Goal: Complete application form

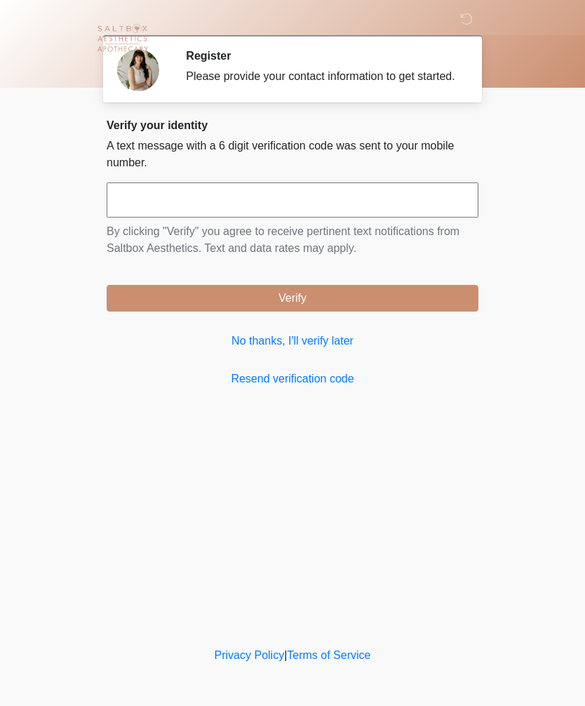
click at [344, 218] on input "text" at bounding box center [293, 199] width 372 height 35
type input "******"
click at [395, 303] on button "Verify" at bounding box center [293, 298] width 372 height 27
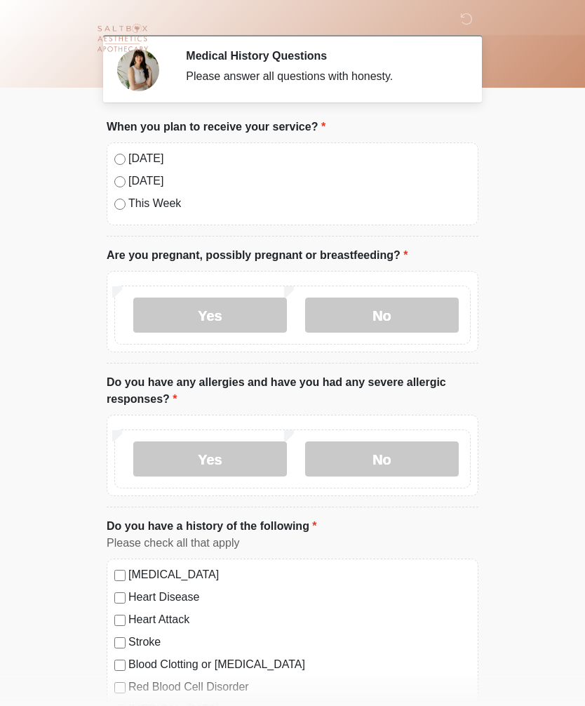
click at [140, 163] on label "[DATE]" at bounding box center [299, 158] width 343 height 17
click at [400, 321] on label "No" at bounding box center [382, 315] width 154 height 35
click at [417, 456] on label "No" at bounding box center [382, 458] width 154 height 35
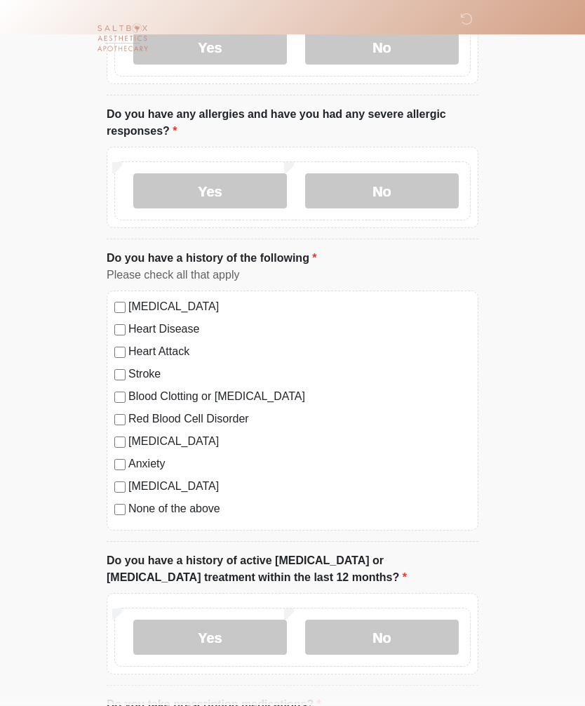
scroll to position [268, 0]
click at [171, 447] on label "[MEDICAL_DATA]" at bounding box center [299, 441] width 343 height 17
click at [157, 463] on label "Anxiety" at bounding box center [299, 464] width 343 height 17
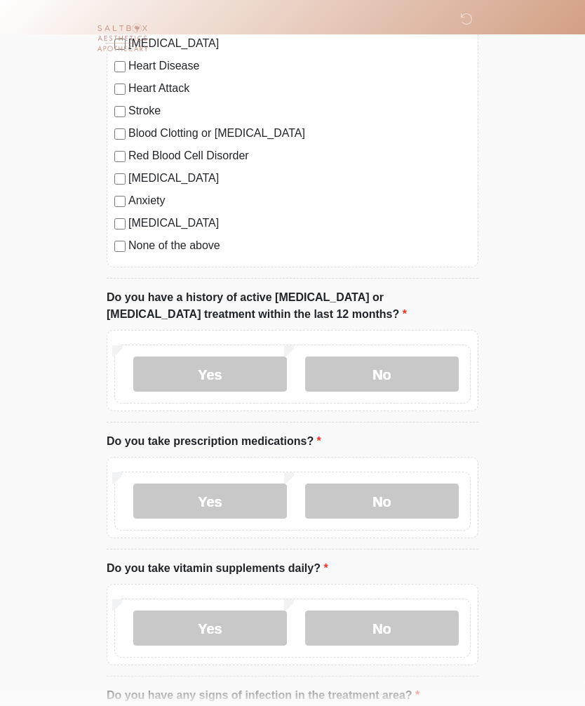
scroll to position [533, 0]
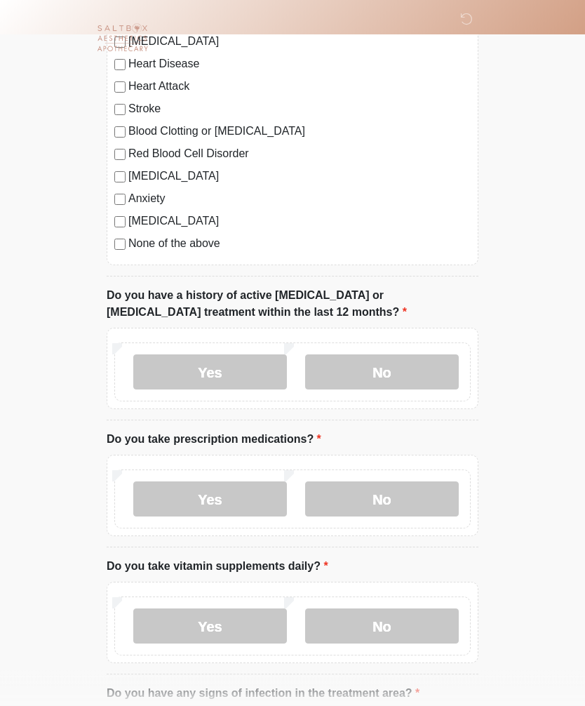
click at [418, 379] on label "No" at bounding box center [382, 372] width 154 height 35
click at [262, 507] on label "Yes" at bounding box center [210, 498] width 154 height 35
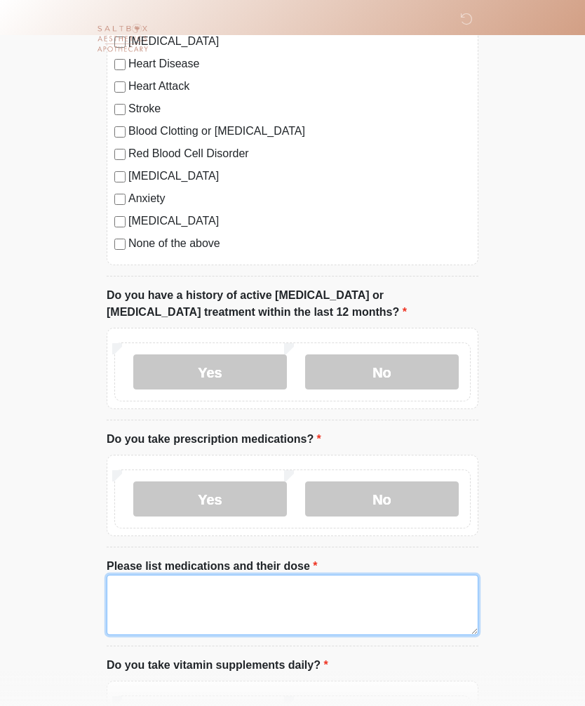
click at [324, 595] on textarea "Please list medications and their dose" at bounding box center [293, 605] width 372 height 60
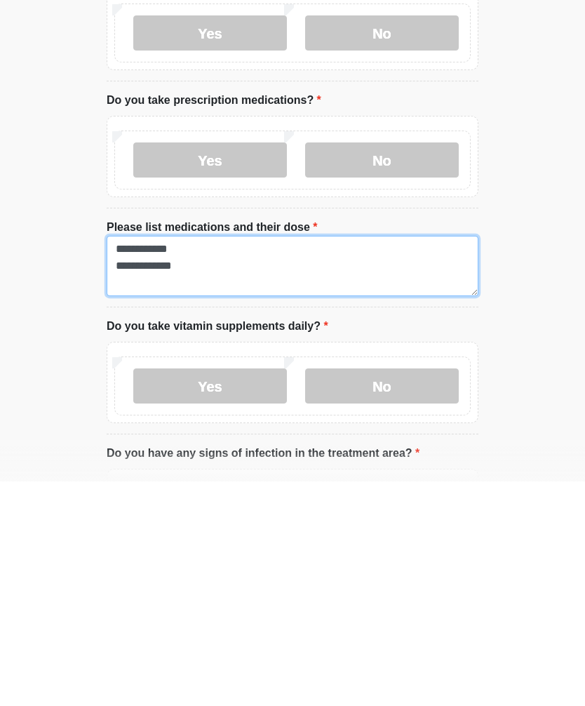
click at [242, 460] on textarea "**********" at bounding box center [293, 490] width 372 height 60
click at [227, 460] on textarea "**********" at bounding box center [293, 490] width 372 height 60
type textarea "**********"
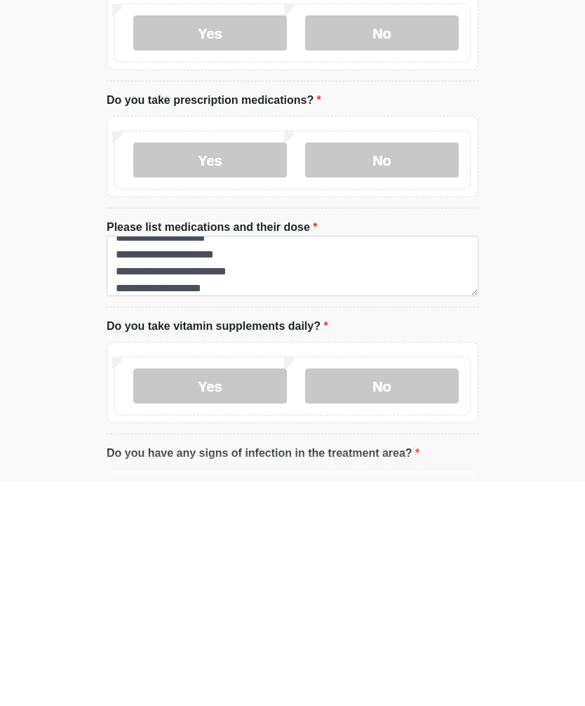
click at [448, 593] on label "No" at bounding box center [382, 610] width 154 height 35
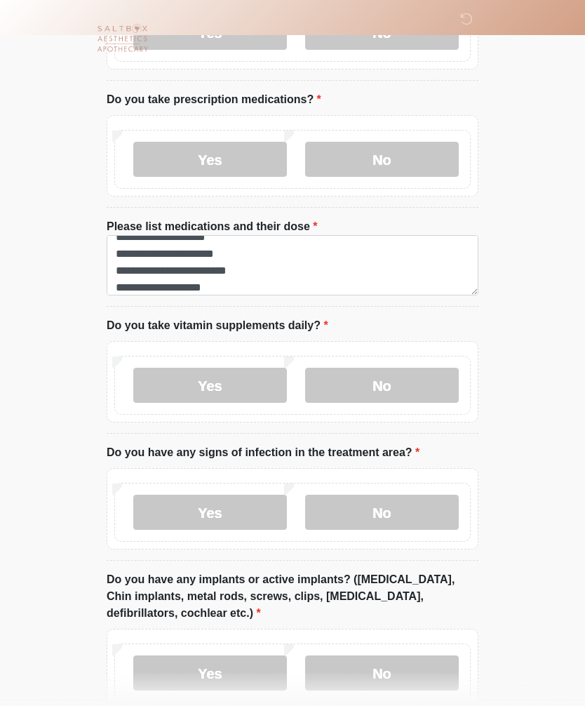
click at [418, 504] on label "No" at bounding box center [382, 512] width 154 height 35
click at [396, 666] on label "No" at bounding box center [382, 673] width 154 height 35
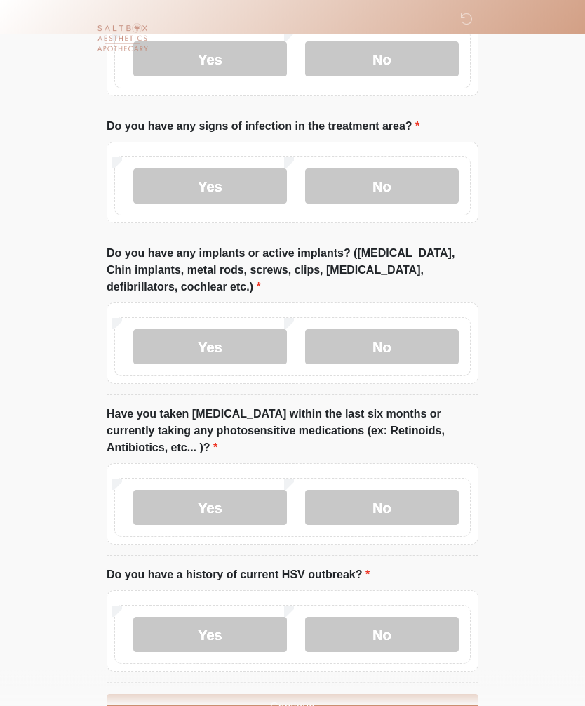
scroll to position [1239, 0]
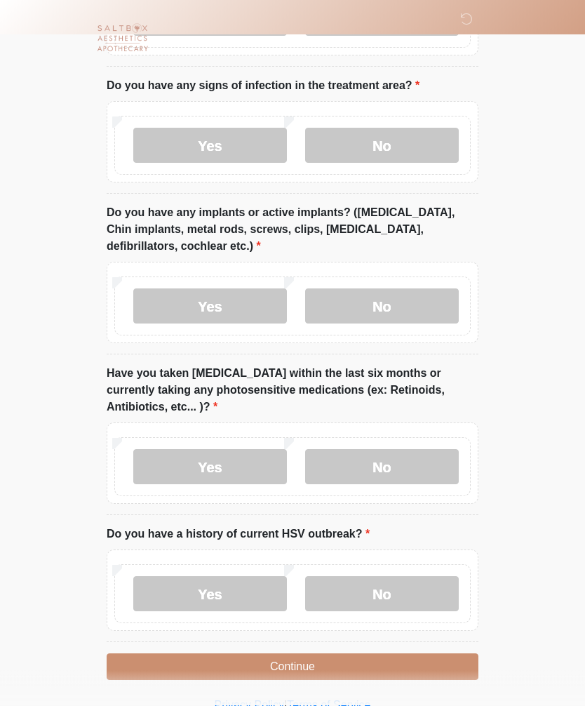
click at [422, 458] on label "No" at bounding box center [382, 467] width 154 height 35
click at [416, 580] on label "No" at bounding box center [382, 594] width 154 height 35
click at [422, 672] on button "Continue" at bounding box center [293, 667] width 372 height 27
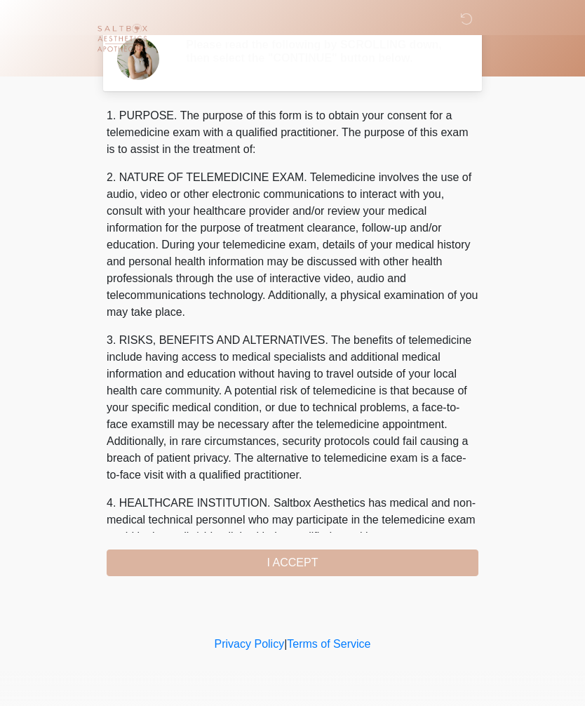
scroll to position [0, 0]
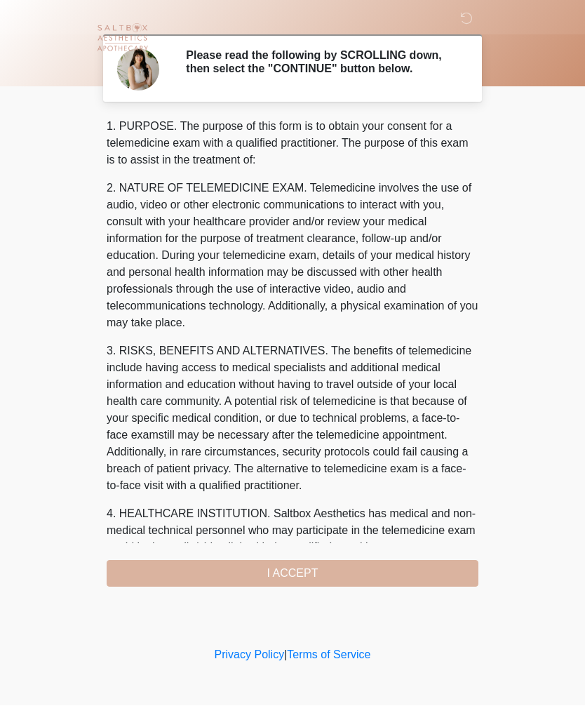
click at [448, 572] on div "1. PURPOSE. The purpose of this form is to obtain your consent for a telemedici…" at bounding box center [293, 353] width 372 height 469
click at [357, 584] on div "1. PURPOSE. The purpose of this form is to obtain your consent for a telemedici…" at bounding box center [293, 353] width 372 height 469
click at [300, 578] on div "1. PURPOSE. The purpose of this form is to obtain your consent for a telemedici…" at bounding box center [293, 353] width 372 height 469
click at [319, 579] on div "1. PURPOSE. The purpose of this form is to obtain your consent for a telemedici…" at bounding box center [293, 353] width 372 height 469
click at [288, 585] on div "1. PURPOSE. The purpose of this form is to obtain your consent for a telemedici…" at bounding box center [293, 353] width 372 height 469
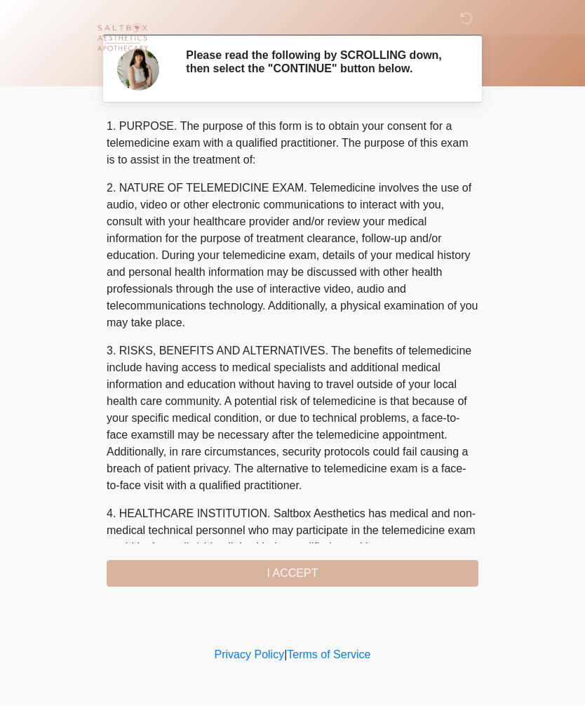
click at [320, 579] on div "1. PURPOSE. The purpose of this form is to obtain your consent for a telemedici…" at bounding box center [293, 353] width 372 height 469
click at [284, 579] on div "1. PURPOSE. The purpose of this form is to obtain your consent for a telemedici…" at bounding box center [293, 353] width 372 height 469
click at [412, 563] on div "1. PURPOSE. The purpose of this form is to obtain your consent for a telemedici…" at bounding box center [293, 353] width 372 height 469
click at [411, 562] on div "1. PURPOSE. The purpose of this form is to obtain your consent for a telemedici…" at bounding box center [293, 353] width 372 height 469
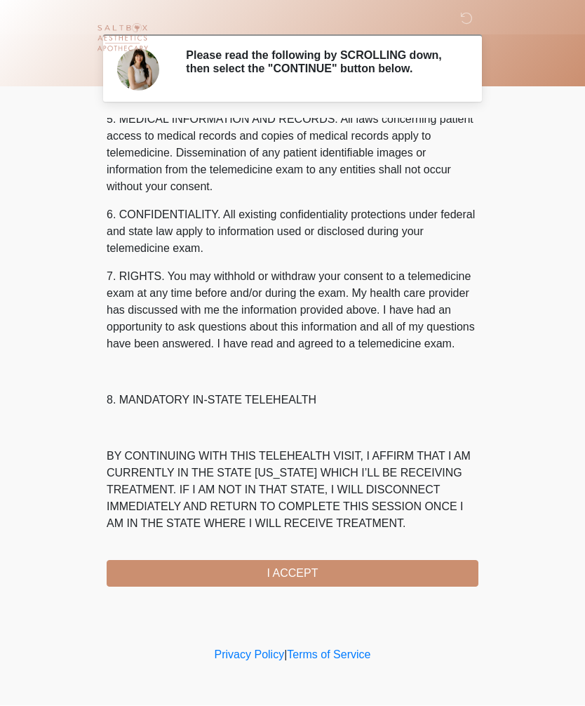
scroll to position [507, 0]
click at [326, 578] on button "I ACCEPT" at bounding box center [293, 574] width 372 height 27
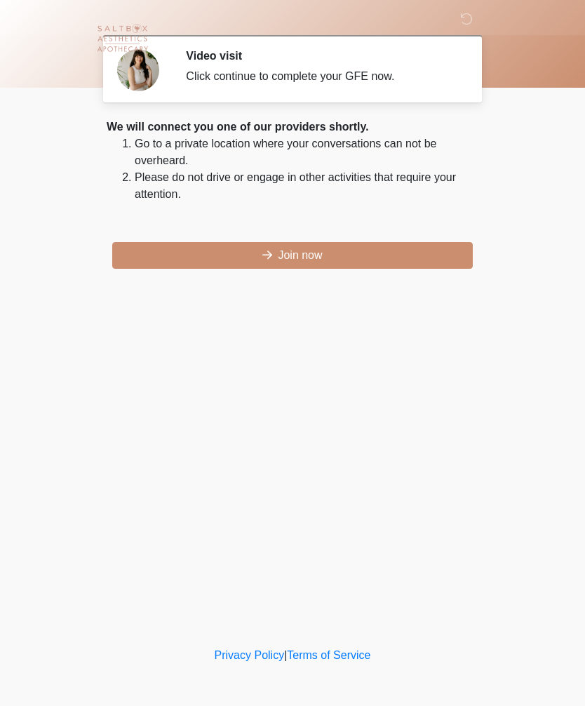
click at [220, 252] on button "Join now" at bounding box center [292, 255] width 361 height 27
